Goal: Task Accomplishment & Management: Use online tool/utility

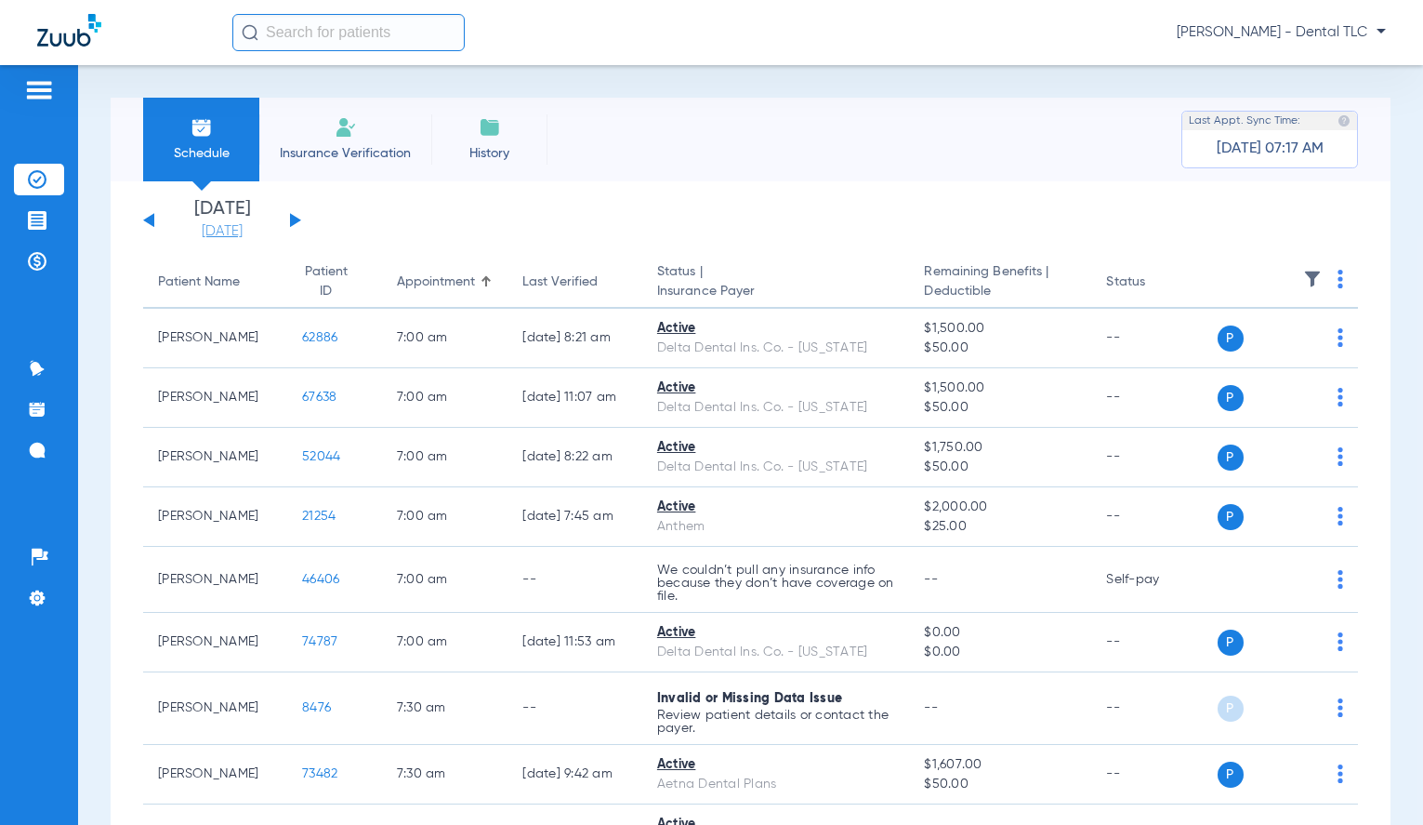
click at [227, 228] on link "[DATE]" at bounding box center [222, 231] width 112 height 19
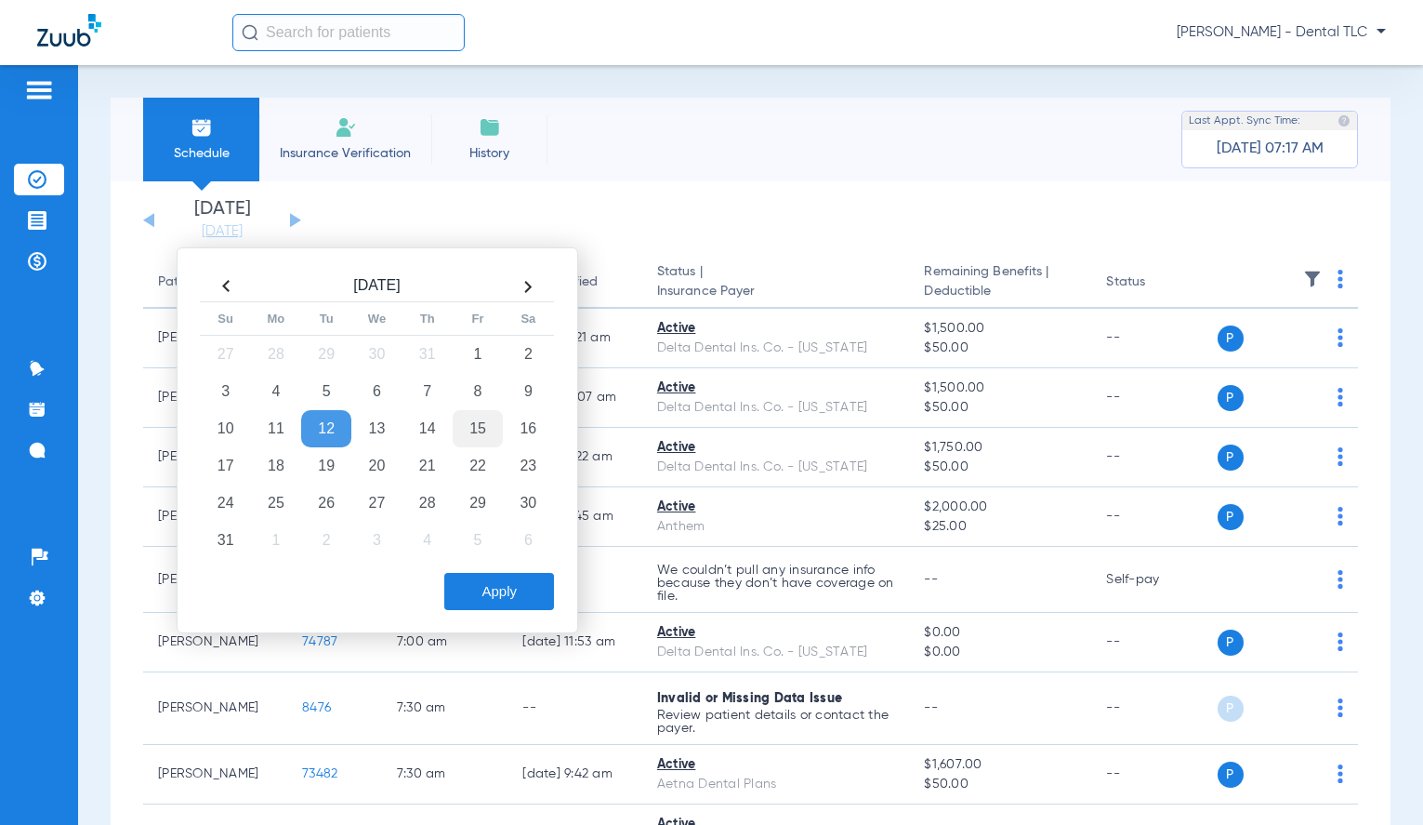
click at [484, 426] on td "15" at bounding box center [478, 428] width 50 height 37
click at [517, 588] on button "Apply" at bounding box center [499, 591] width 110 height 37
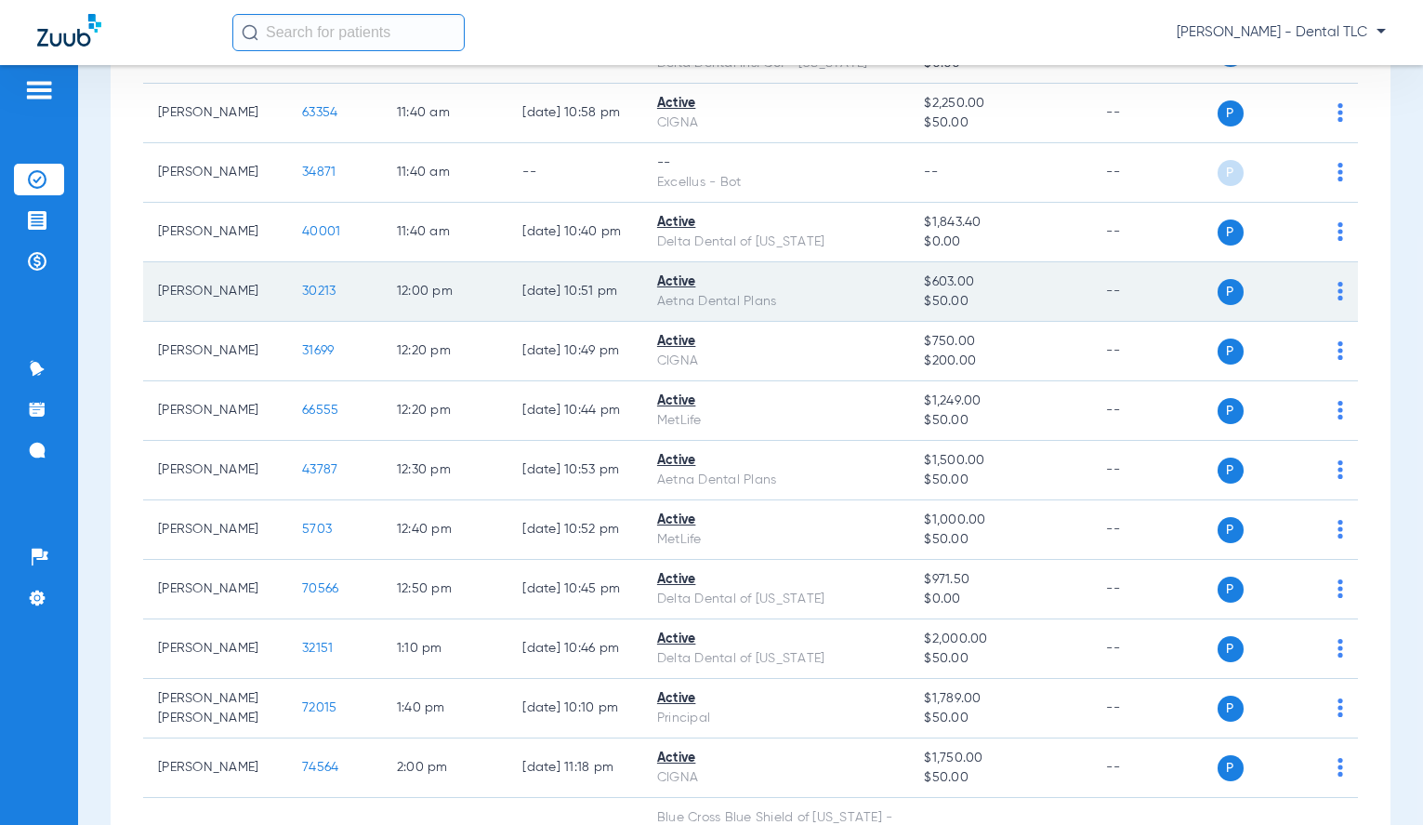
scroll to position [1952, 0]
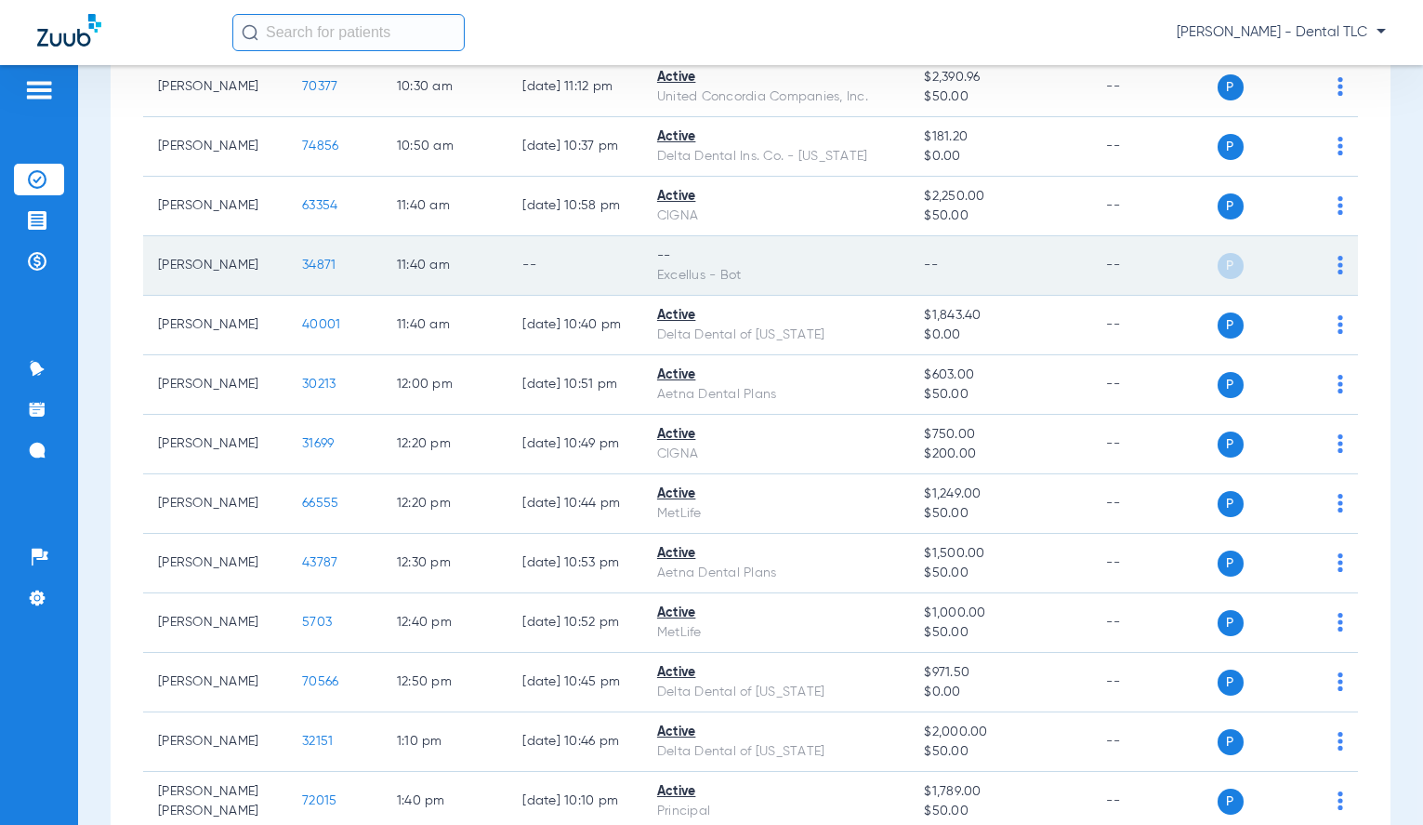
click at [302, 271] on span "34871" at bounding box center [318, 264] width 33 height 13
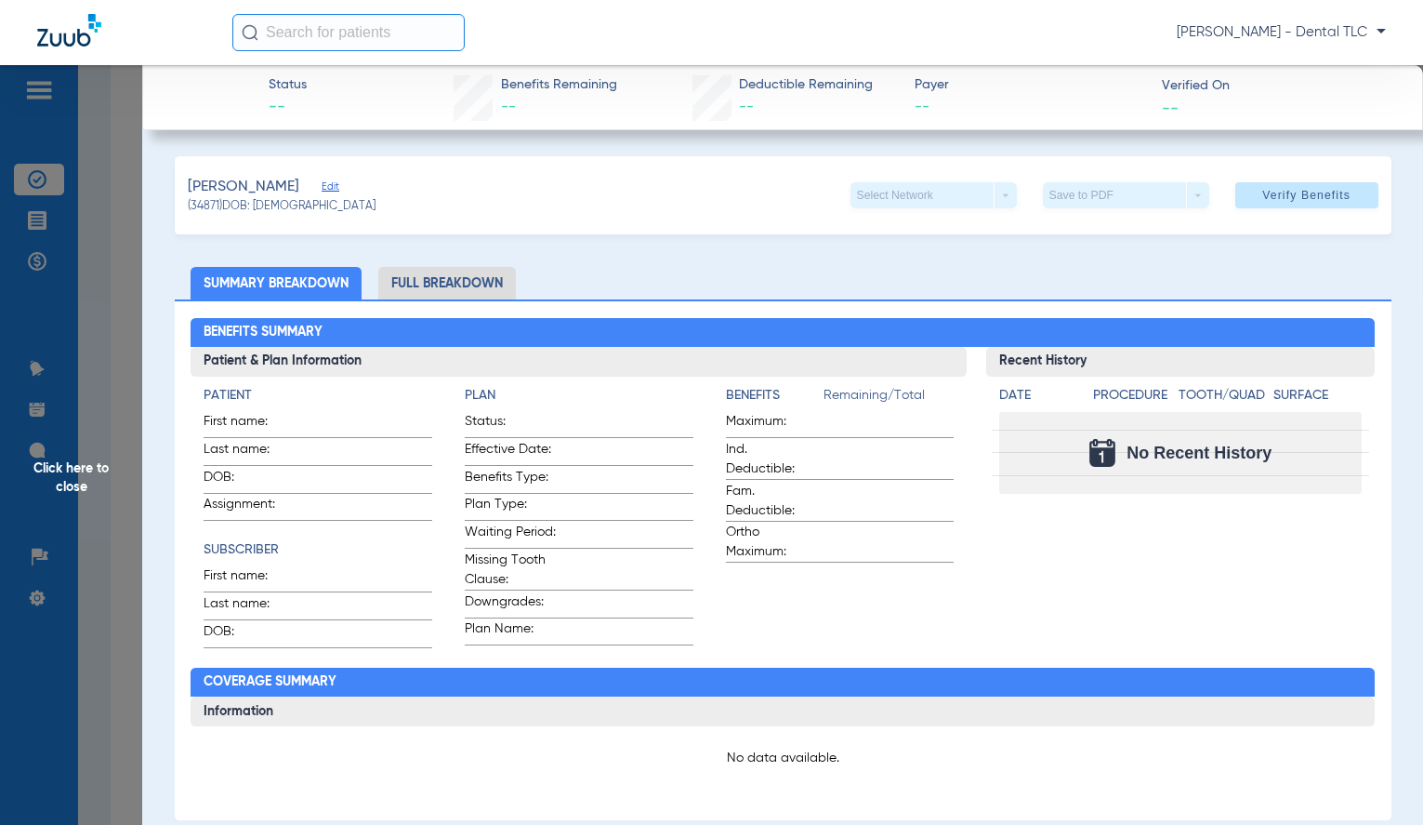
click at [98, 468] on span "Click here to close" at bounding box center [71, 477] width 142 height 825
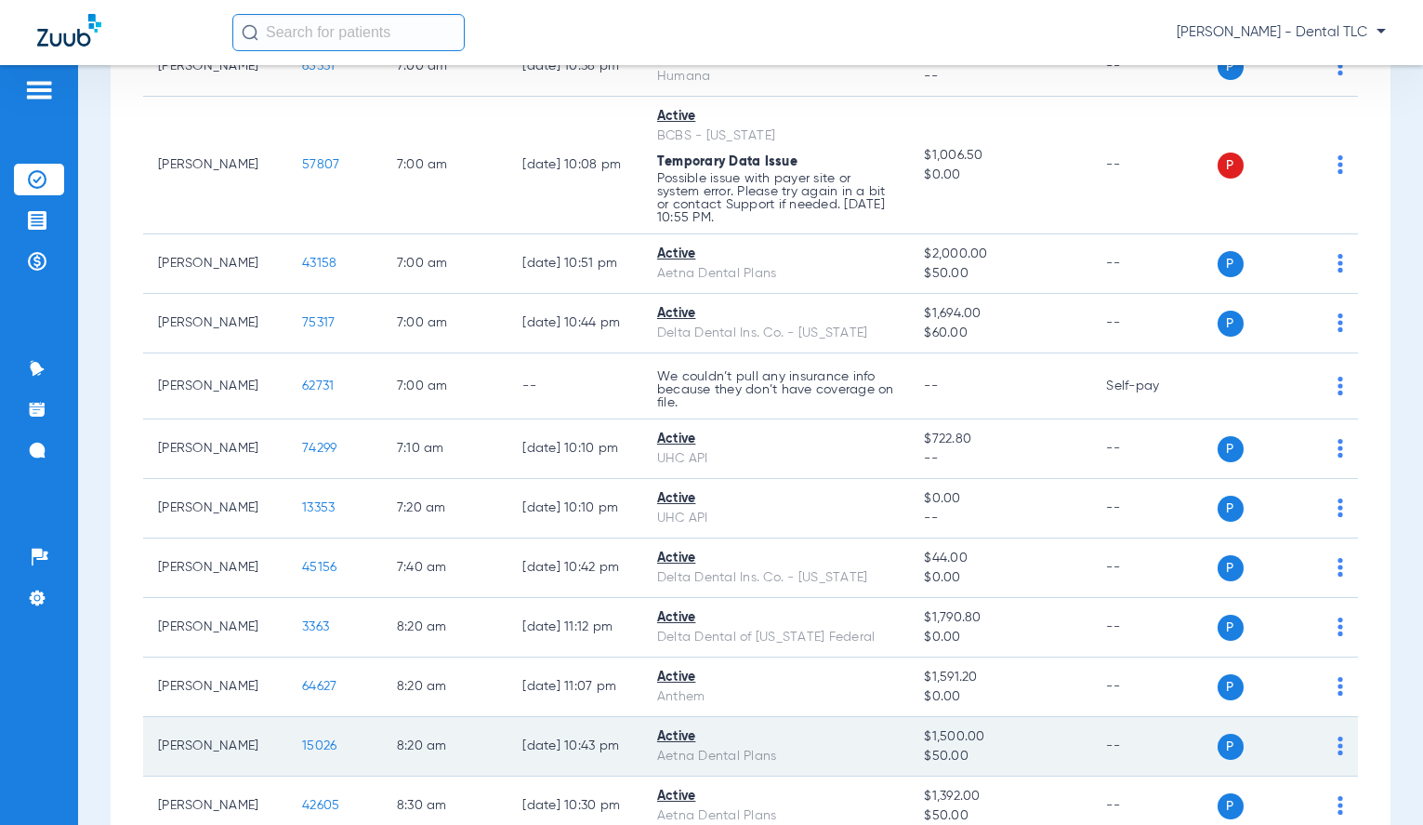
scroll to position [0, 0]
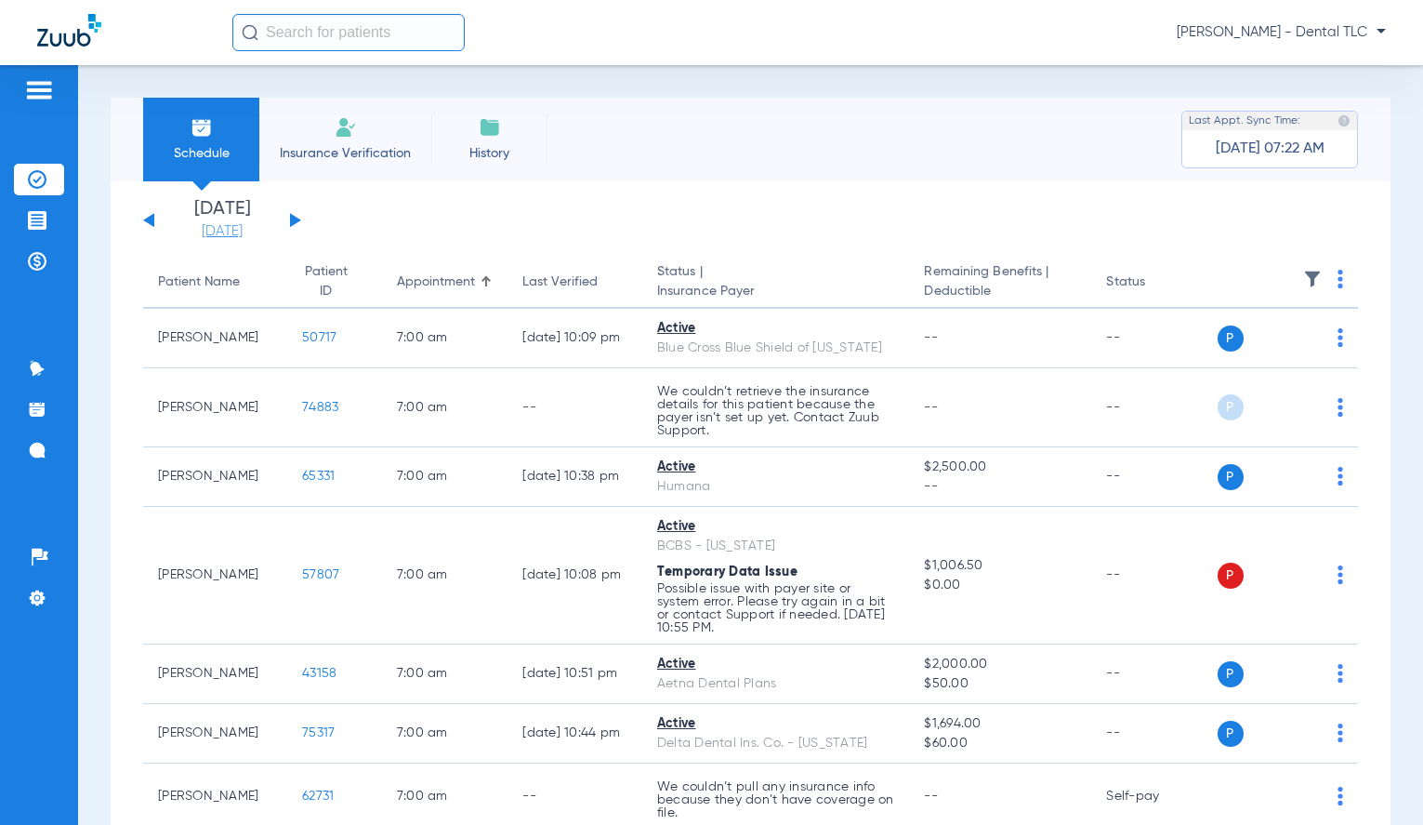
click at [229, 232] on link "[DATE]" at bounding box center [222, 231] width 112 height 19
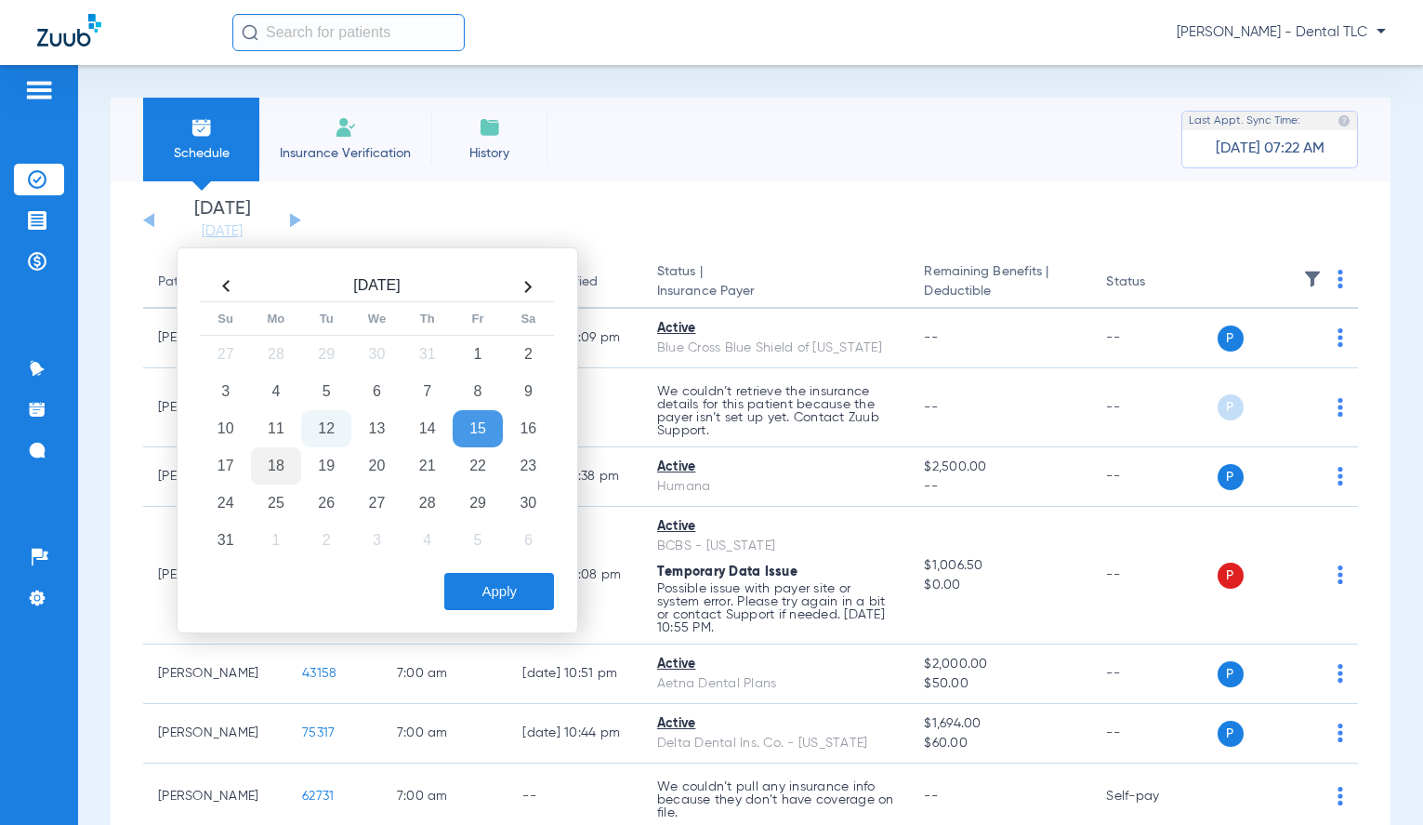
click at [284, 460] on td "18" at bounding box center [276, 465] width 50 height 37
click at [496, 583] on button "Apply" at bounding box center [499, 591] width 110 height 37
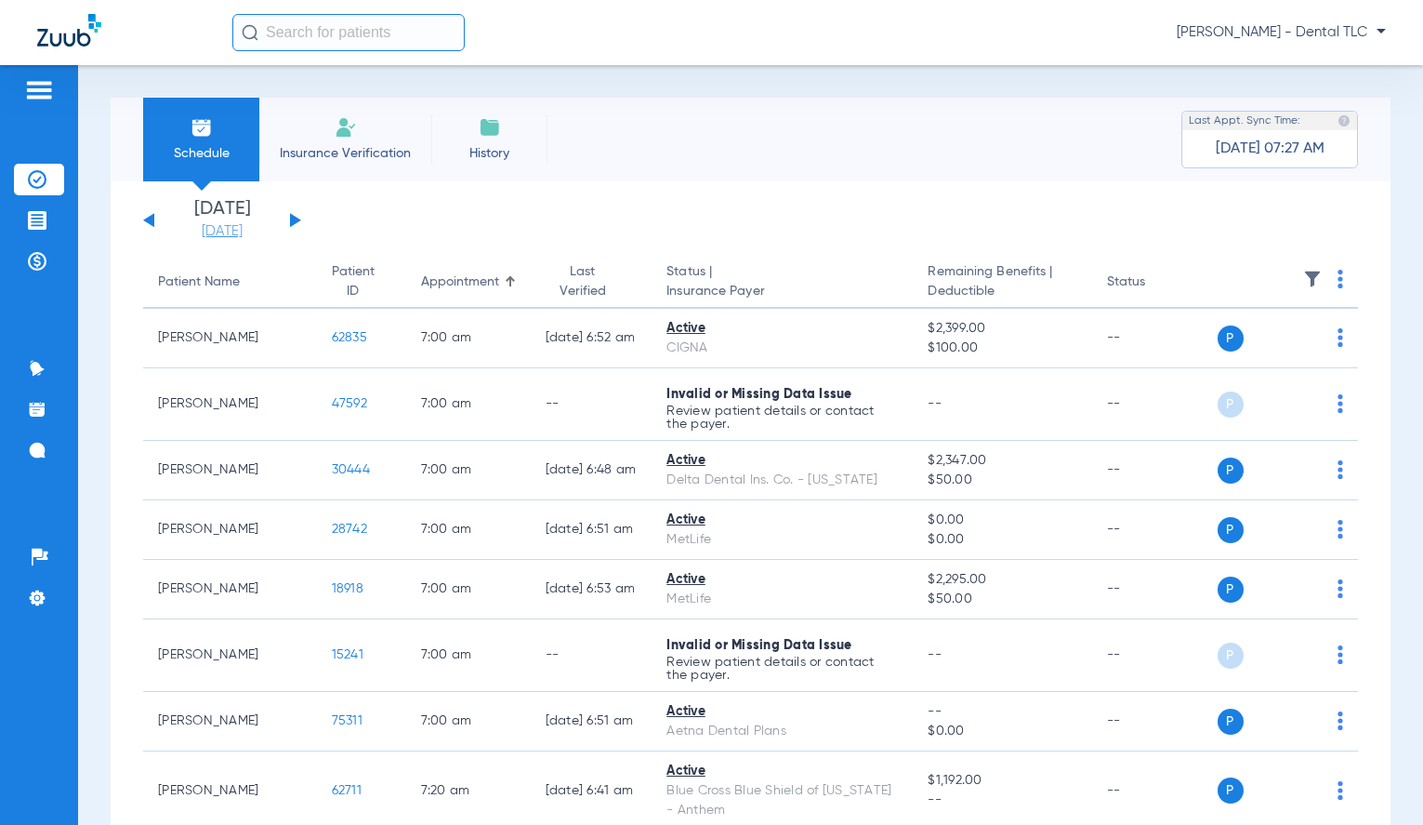
click at [243, 229] on link "[DATE]" at bounding box center [222, 231] width 112 height 19
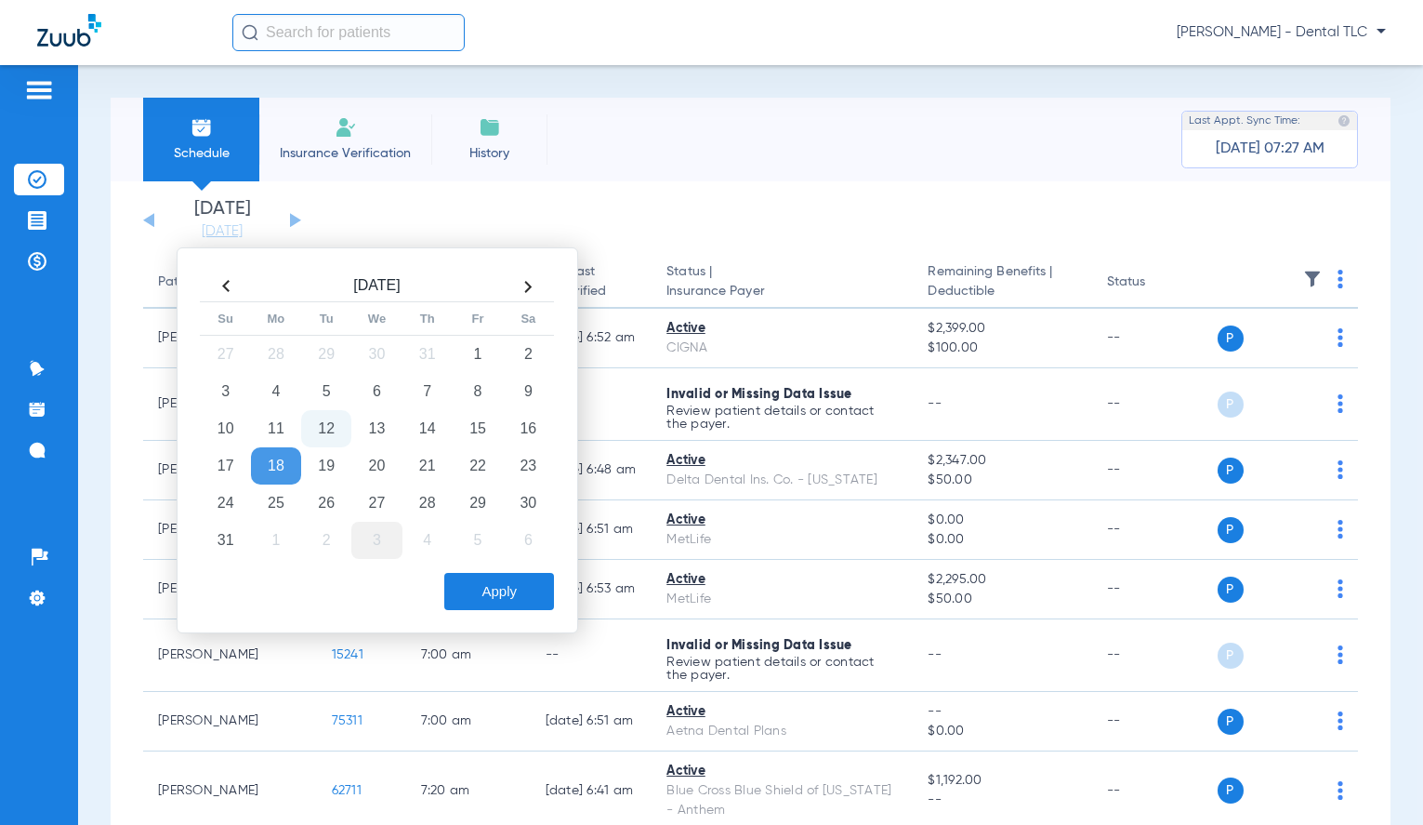
click at [368, 537] on td "3" at bounding box center [376, 540] width 50 height 37
click at [501, 585] on button "Apply" at bounding box center [499, 591] width 110 height 37
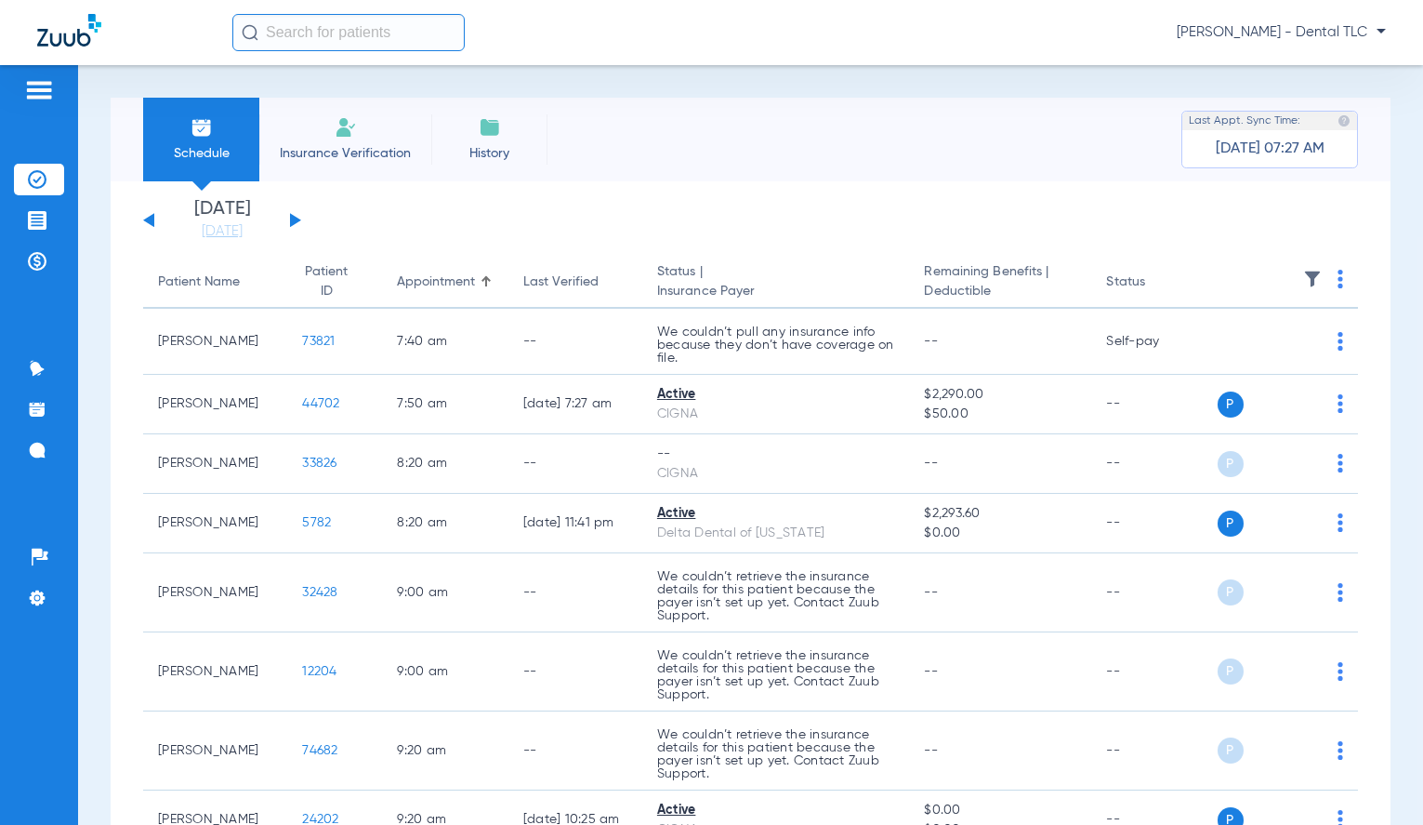
click at [1338, 280] on img at bounding box center [1341, 279] width 6 height 19
click at [1256, 359] on button "Verify All" at bounding box center [1255, 352] width 146 height 37
